Goal: Find specific page/section: Find specific page/section

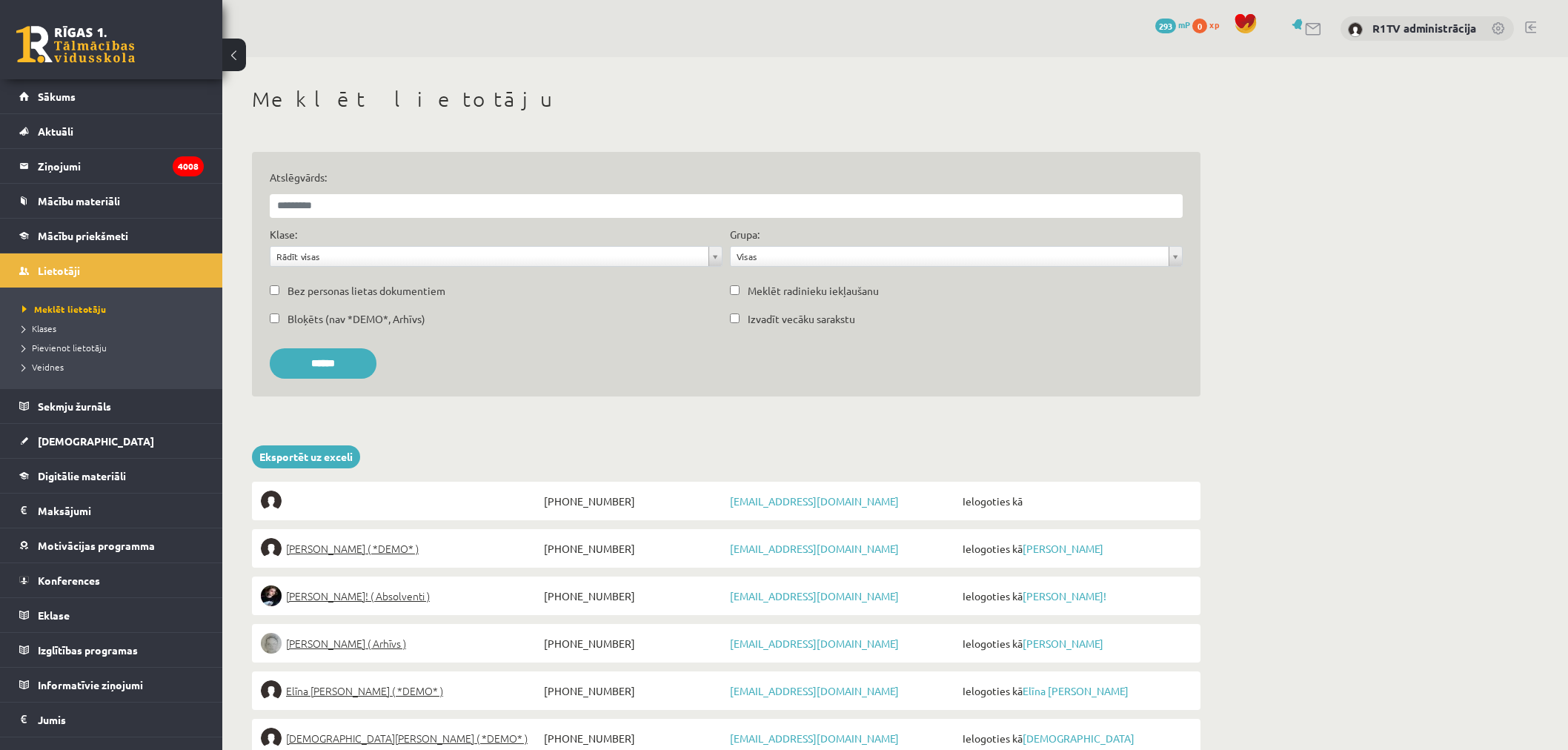
scroll to position [450, 0]
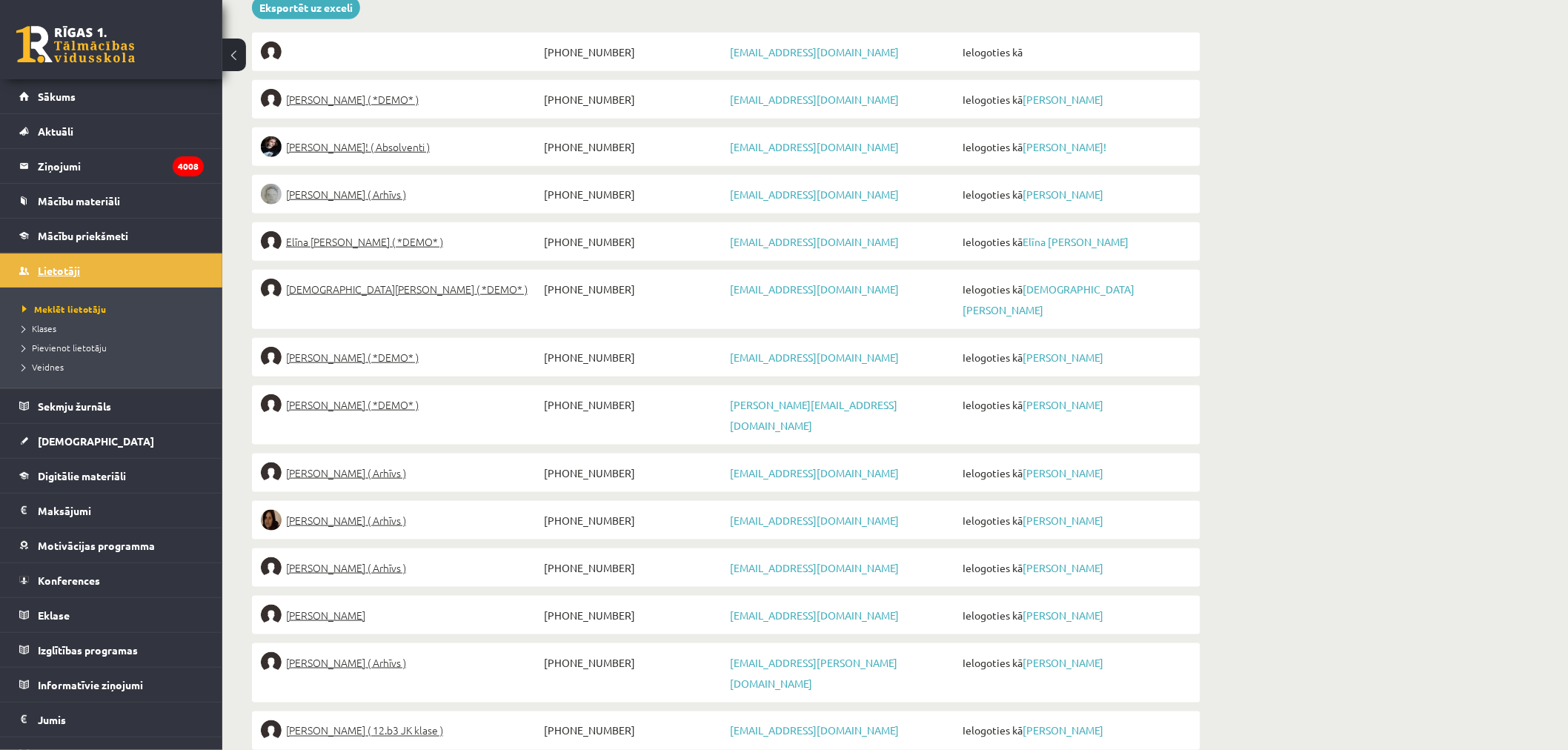
click at [78, 269] on span "Lietotāji" at bounding box center [59, 271] width 42 height 13
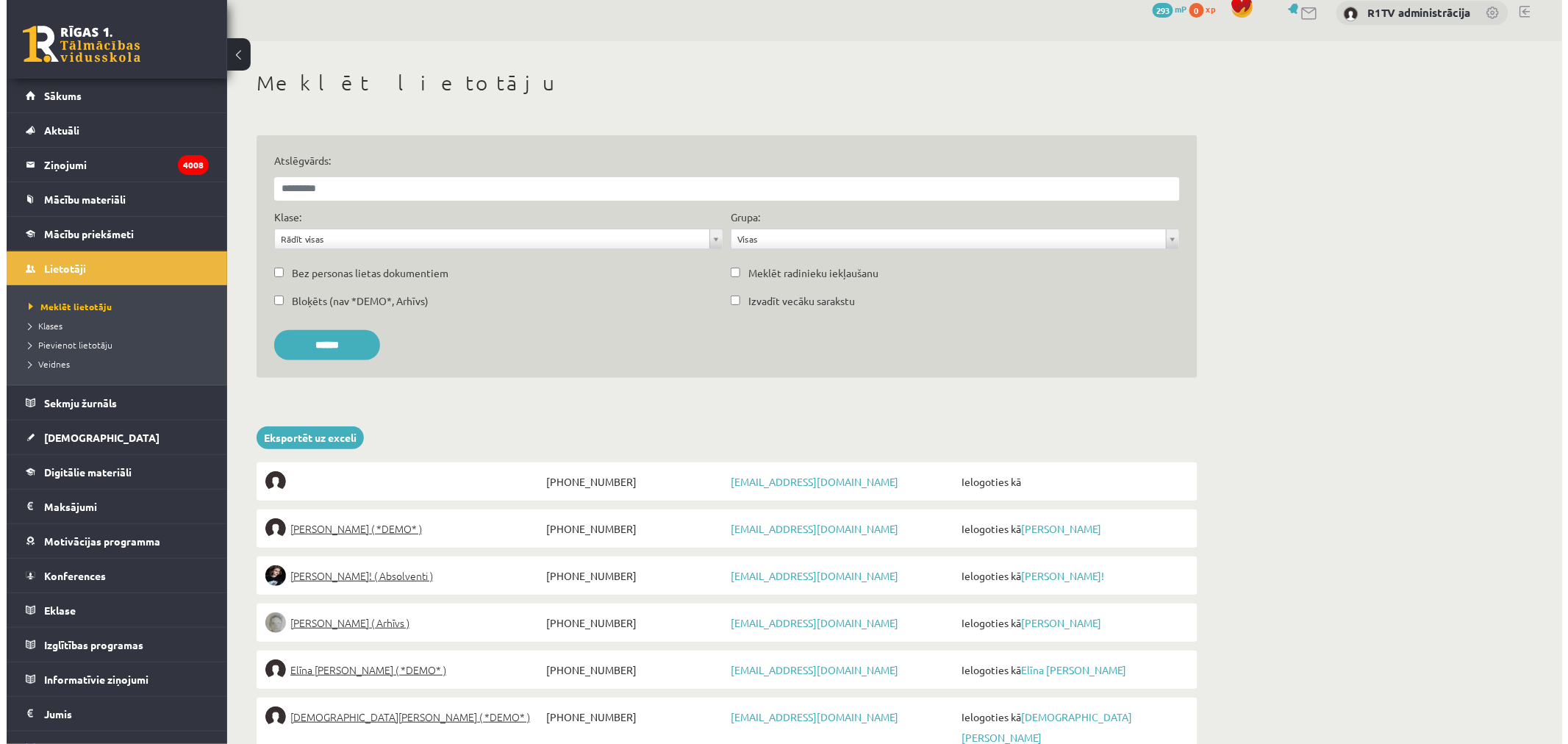
scroll to position [0, 0]
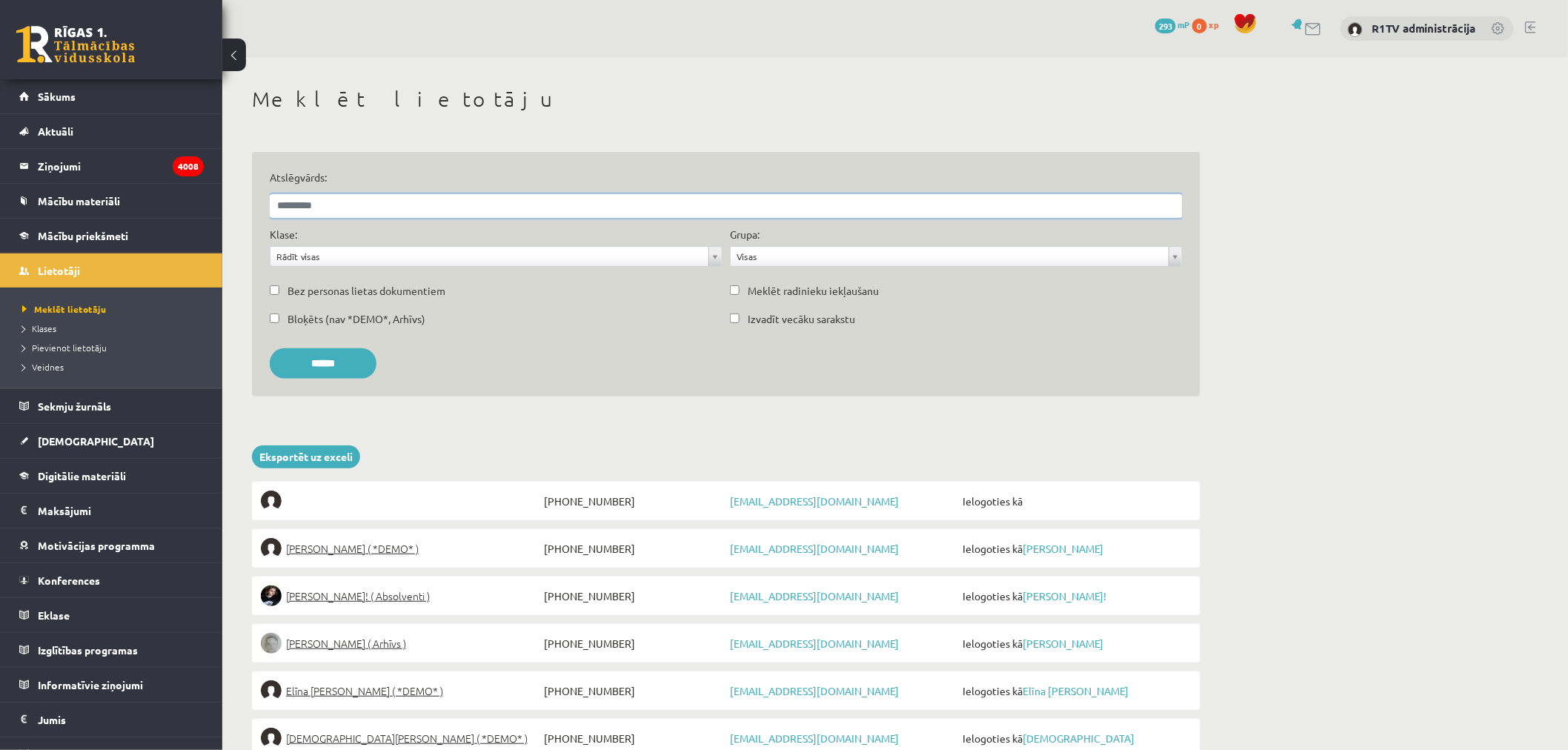
click at [417, 198] on input "Atslēgvārds:" at bounding box center [726, 206] width 913 height 24
click at [402, 200] on input "Atslēgvārds:" at bounding box center [726, 206] width 913 height 24
type input "**********"
click at [270, 348] on input "******" at bounding box center [323, 364] width 107 height 31
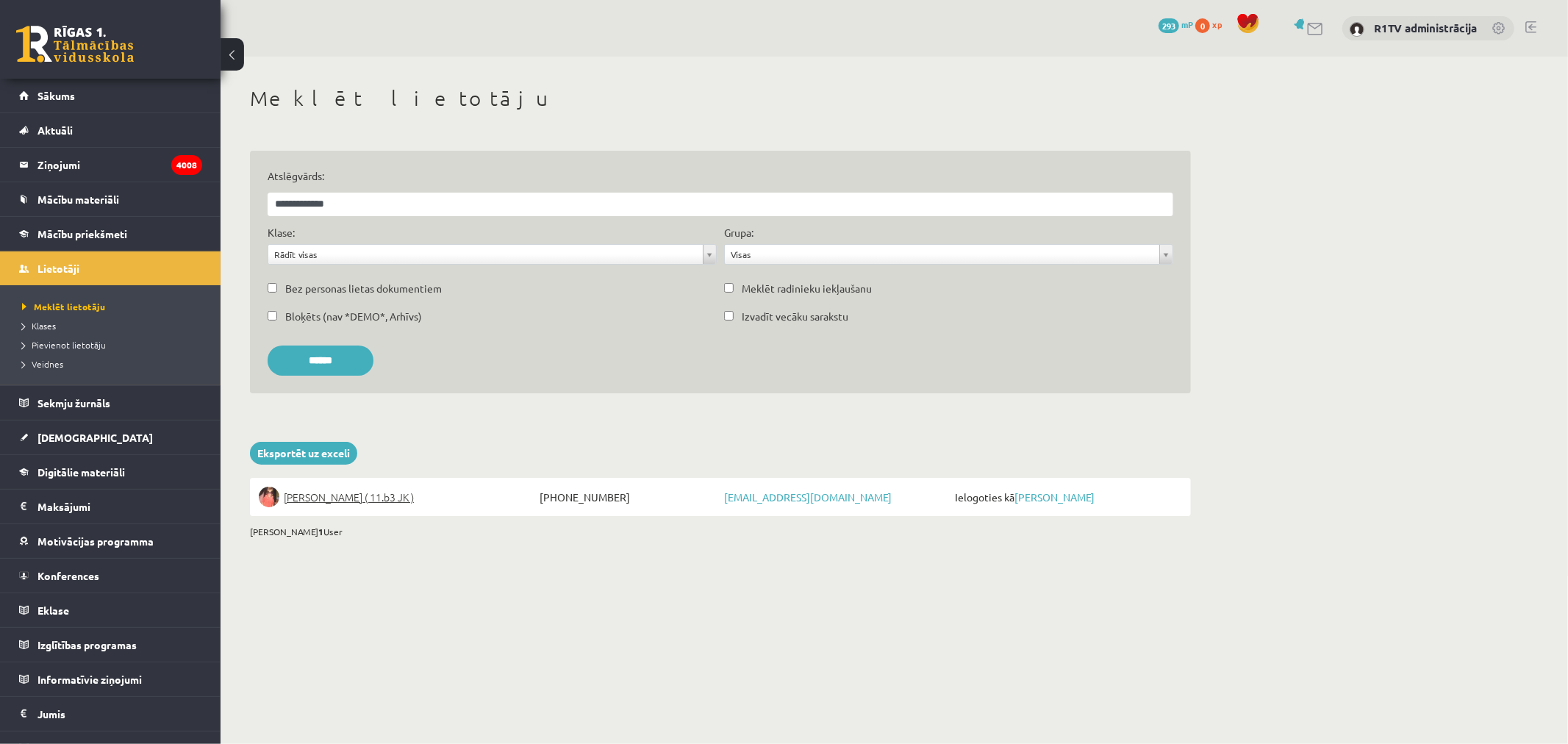
click at [374, 512] on li "Maija Putniņa ( 11.b3 JK ) +37122332904 froggyrainlol@gmail.com Ielogoties kā M…" at bounding box center [720, 497] width 941 height 38
click at [391, 501] on span "Maija Putniņa ( 11.b3 JK )" at bounding box center [348, 497] width 130 height 21
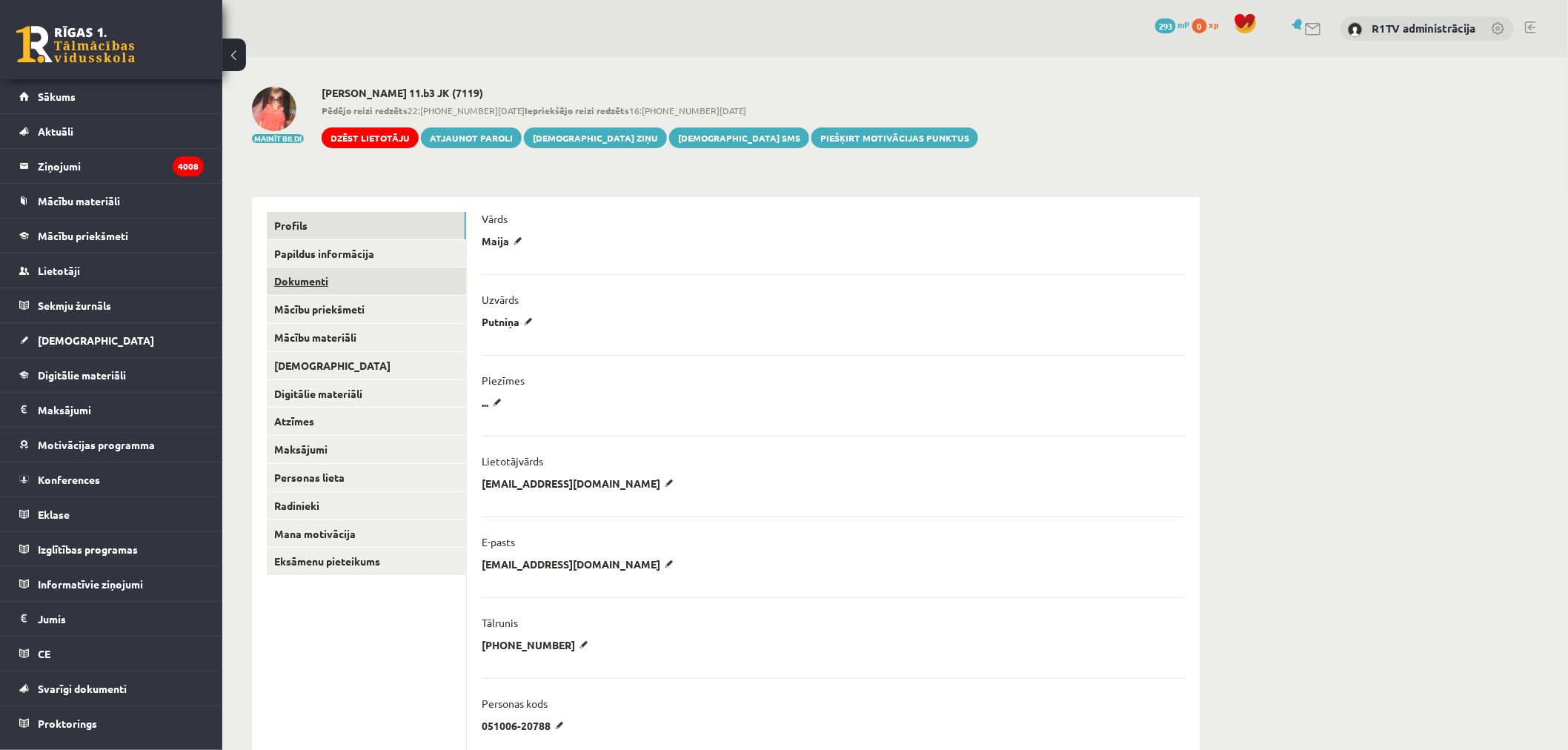
click at [391, 277] on link "Dokumenti" at bounding box center [366, 281] width 199 height 28
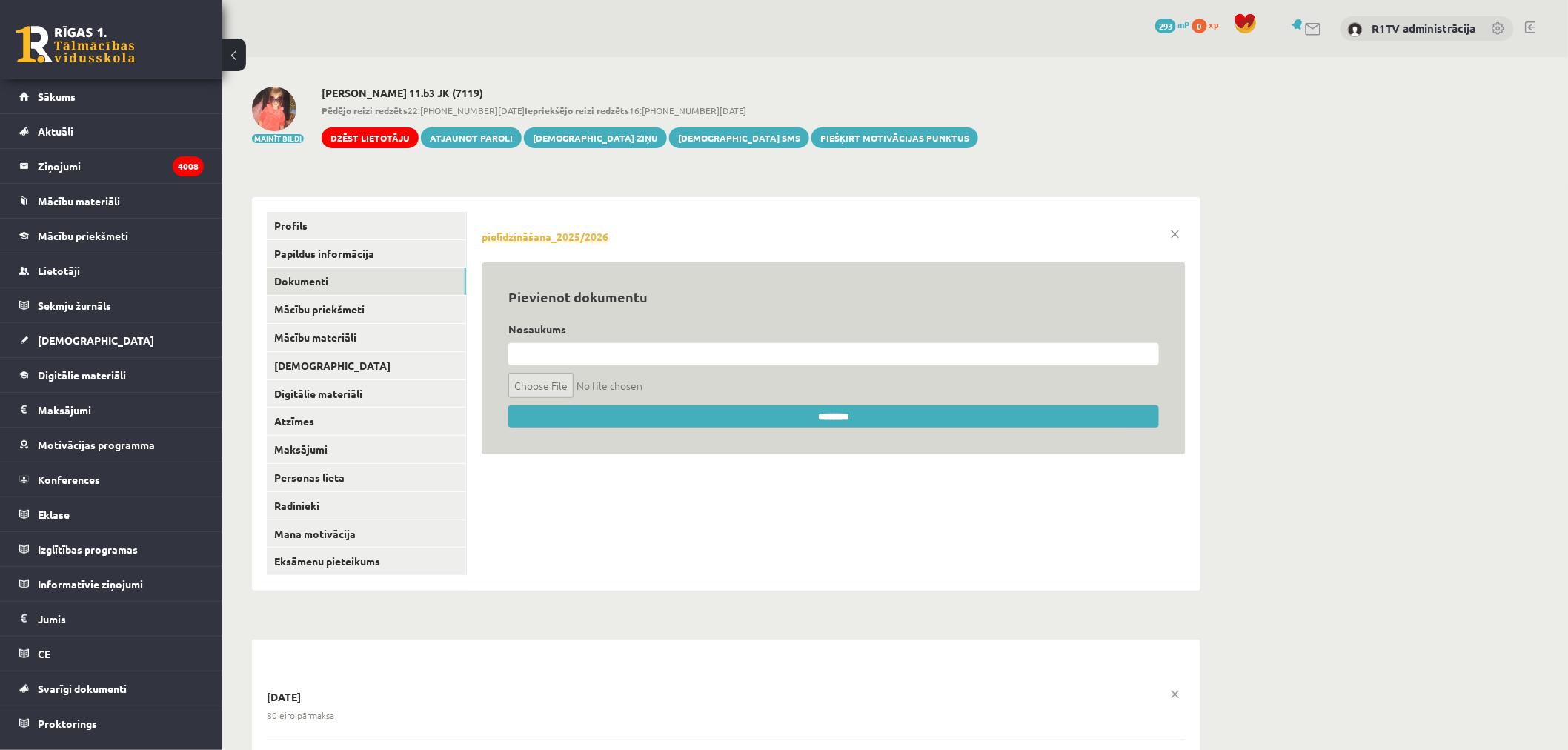
click at [605, 238] on link "pielīdzināšana_2025/2026" at bounding box center [834, 236] width 704 height 14
click at [424, 234] on link "Profils" at bounding box center [366, 226] width 199 height 28
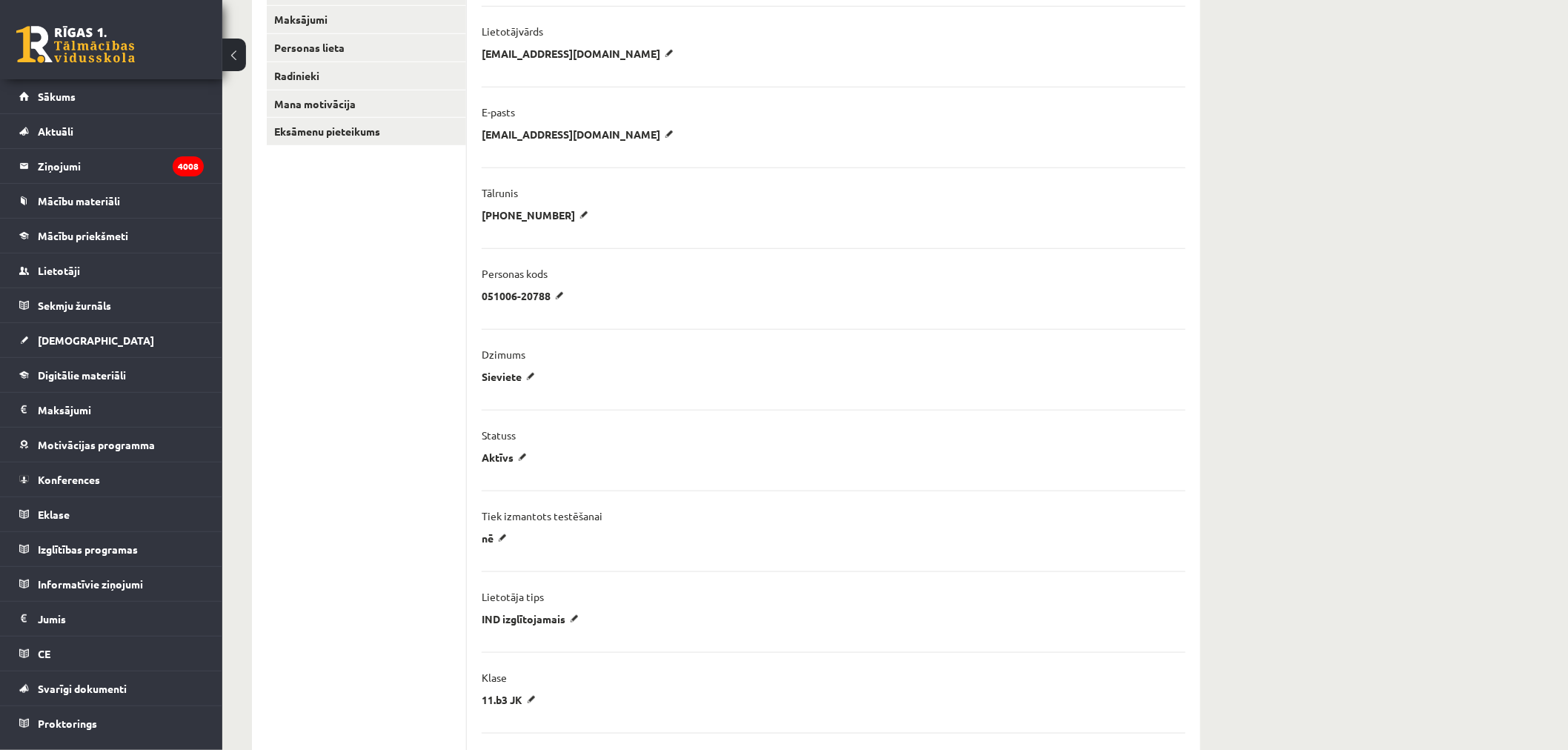
scroll to position [494, 0]
